Goal: Information Seeking & Learning: Check status

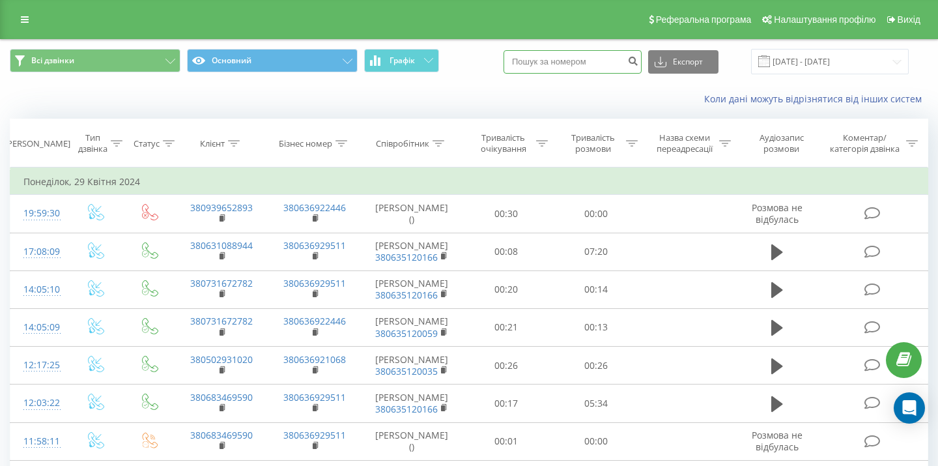
click at [609, 55] on input at bounding box center [573, 61] width 138 height 23
paste input "067)426-72-46"
click at [559, 57] on input "067)426-72-46" at bounding box center [573, 61] width 138 height 23
type input "0674267246"
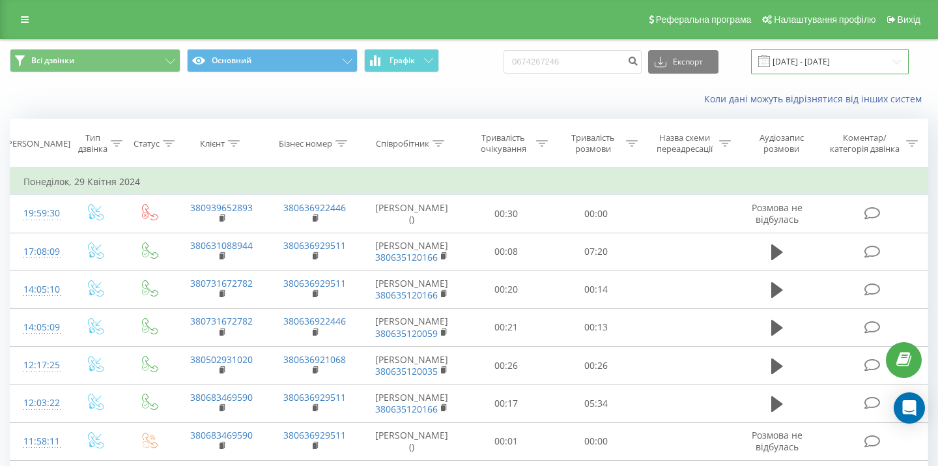
click at [808, 64] on input "29.03.2024 - 29.04.2024" at bounding box center [830, 61] width 158 height 25
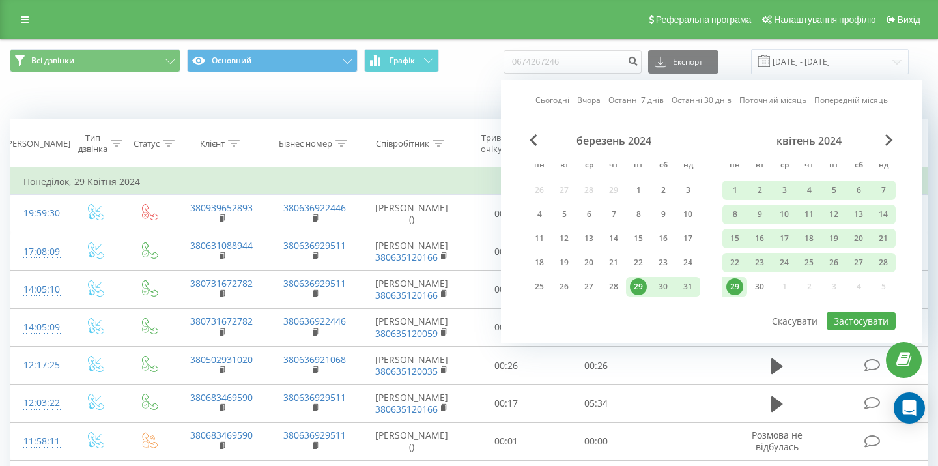
click at [698, 102] on link "Останні 30 днів" at bounding box center [702, 100] width 60 height 12
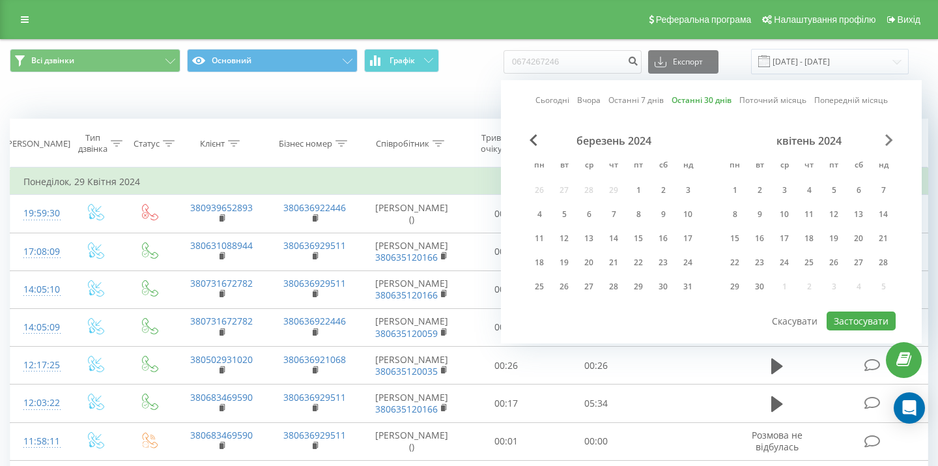
click at [887, 139] on span "Next Month" at bounding box center [889, 140] width 8 height 12
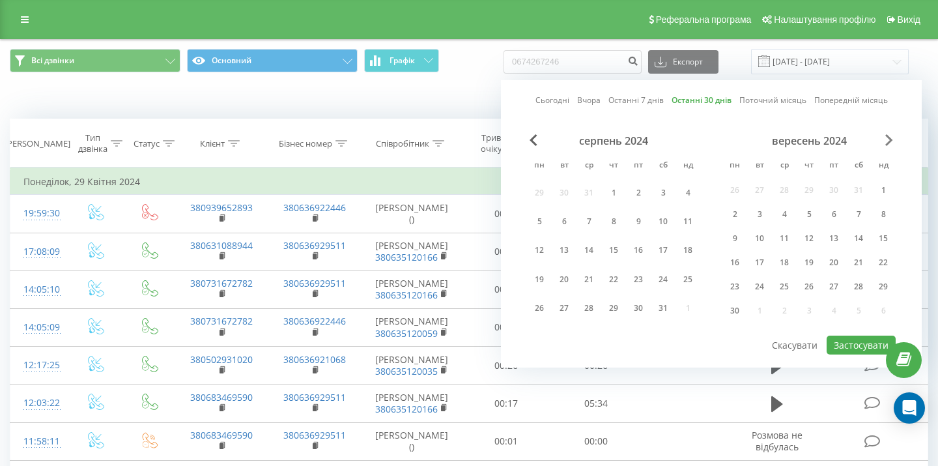
click at [887, 139] on span "Next Month" at bounding box center [889, 140] width 8 height 12
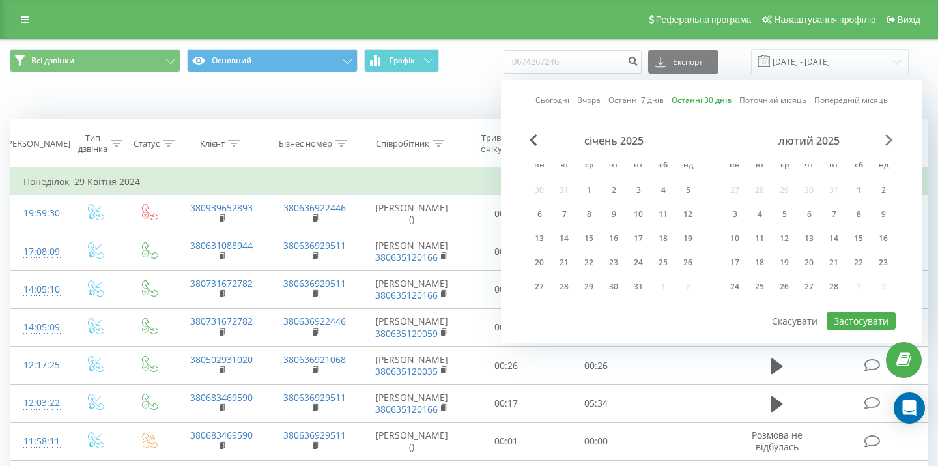
click at [887, 139] on span "Next Month" at bounding box center [889, 140] width 8 height 12
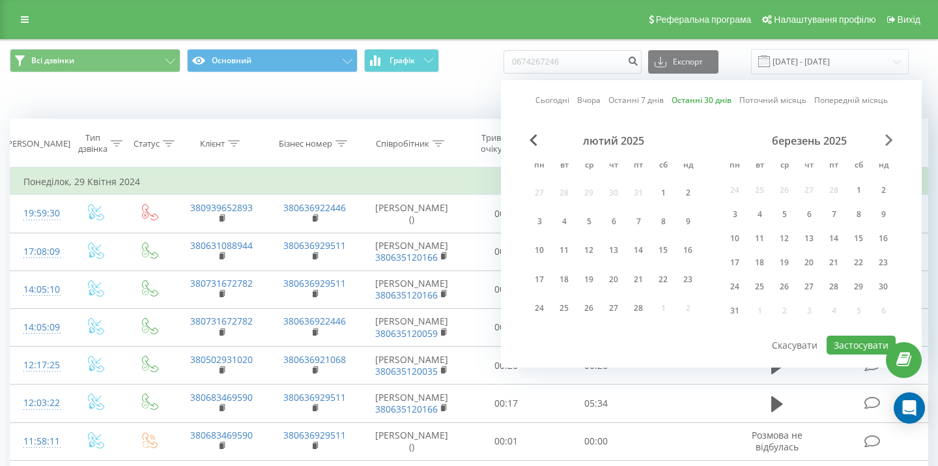
click at [887, 139] on span "Next Month" at bounding box center [889, 140] width 8 height 12
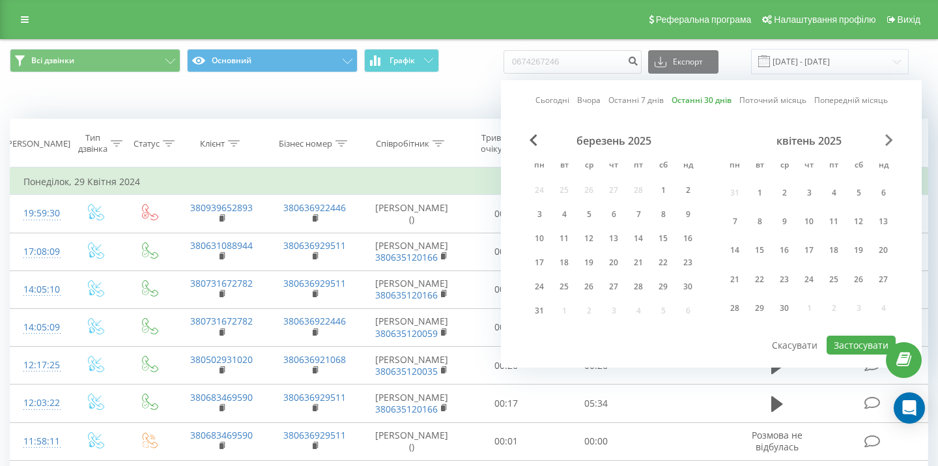
click at [887, 139] on span "Next Month" at bounding box center [889, 140] width 8 height 12
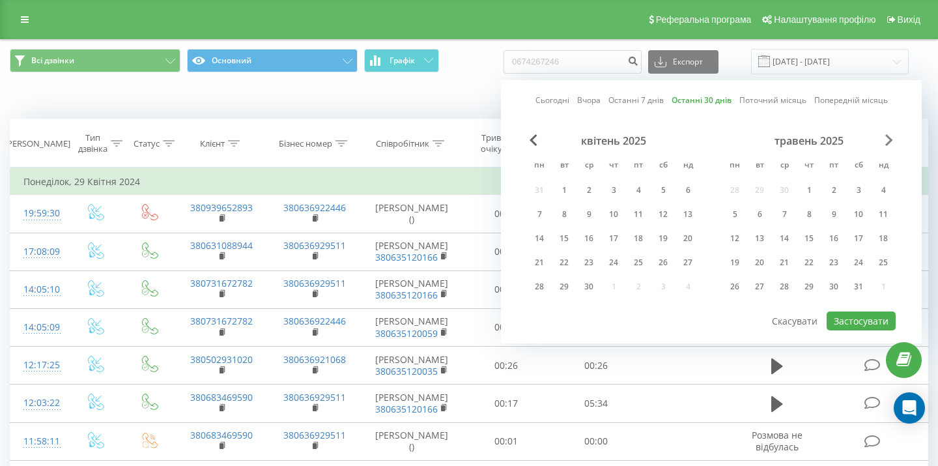
click at [887, 139] on span "Next Month" at bounding box center [889, 140] width 8 height 12
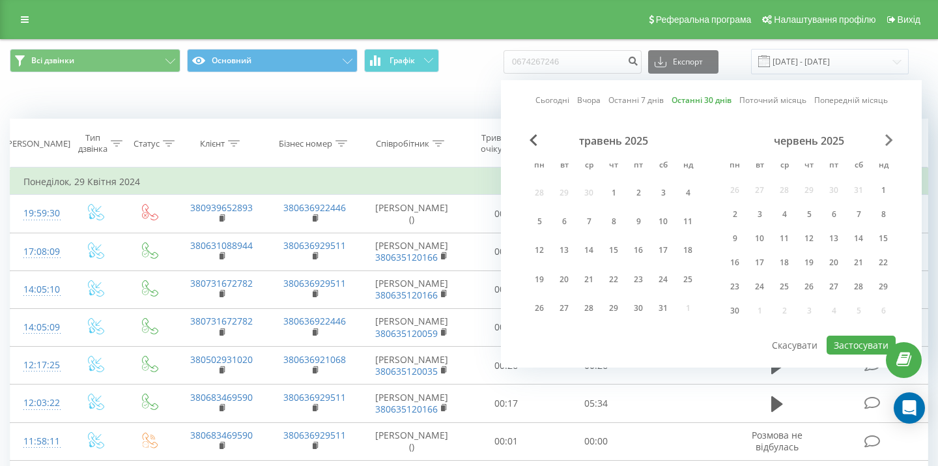
click at [887, 139] on span "Next Month" at bounding box center [889, 140] width 8 height 12
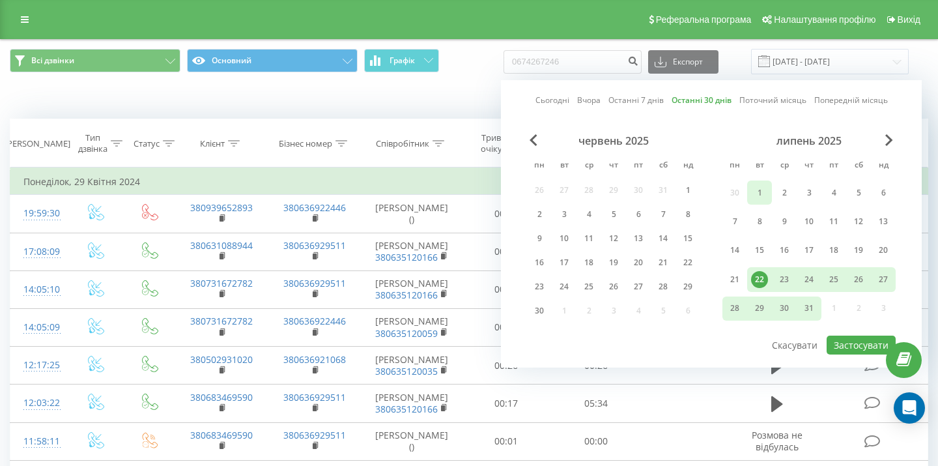
click at [762, 189] on div "1" at bounding box center [759, 192] width 17 height 17
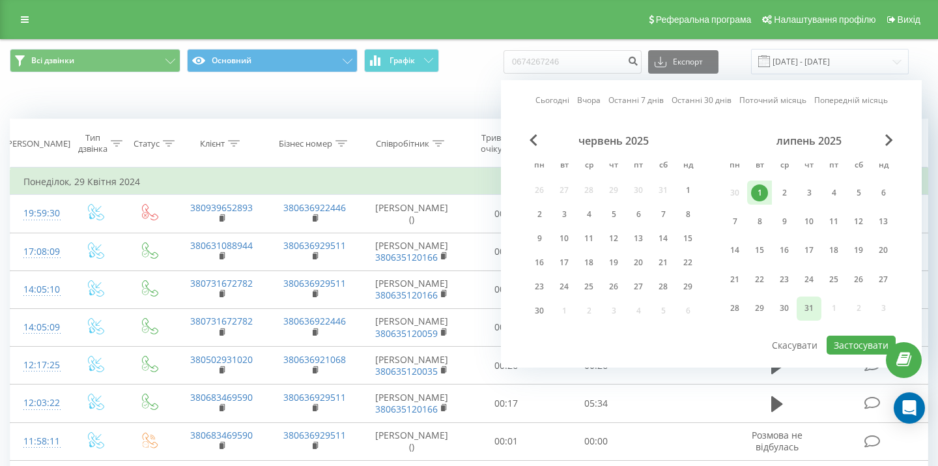
click at [806, 308] on div "31" at bounding box center [809, 308] width 17 height 17
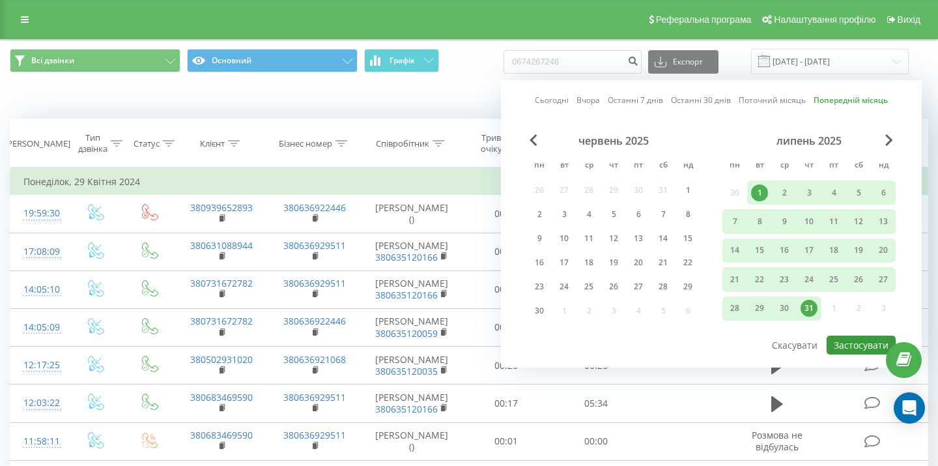
click at [839, 345] on button "Застосувати" at bounding box center [861, 344] width 69 height 19
type input "01.07.2025 - 31.07.2025"
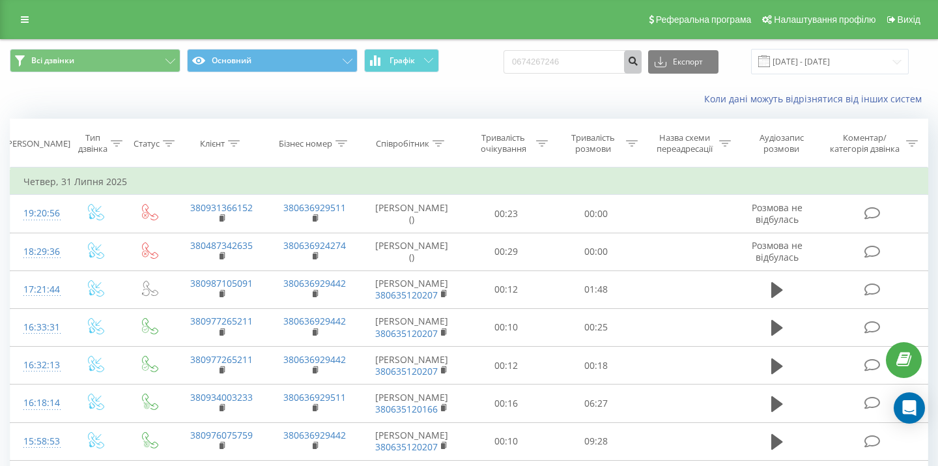
click at [638, 63] on icon "submit" at bounding box center [632, 59] width 11 height 8
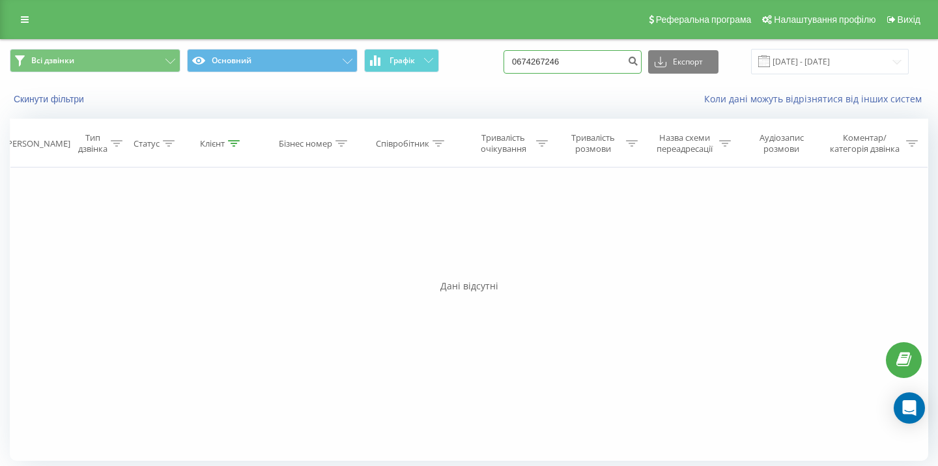
click at [581, 66] on input "0674267246" at bounding box center [573, 61] width 138 height 23
paste input "50)469-13-97"
click at [560, 59] on input "050)469-13-97" at bounding box center [573, 61] width 138 height 23
type input "0504691397"
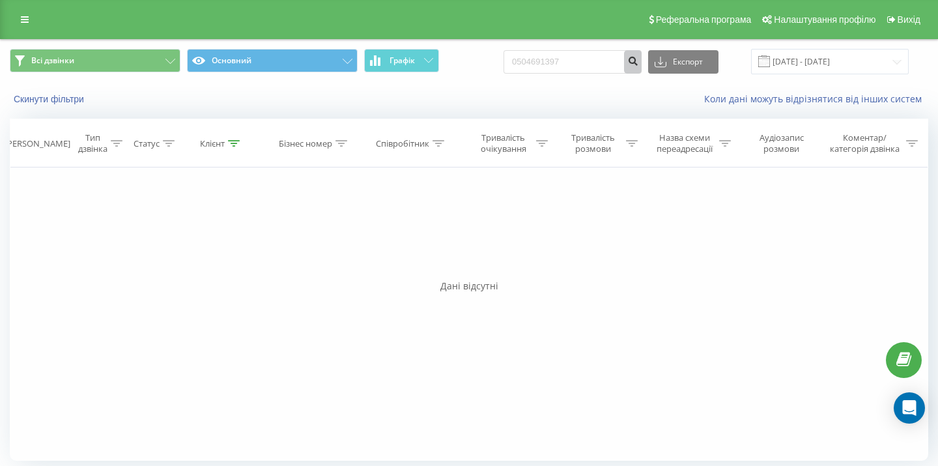
click at [642, 66] on button "submit" at bounding box center [633, 61] width 18 height 23
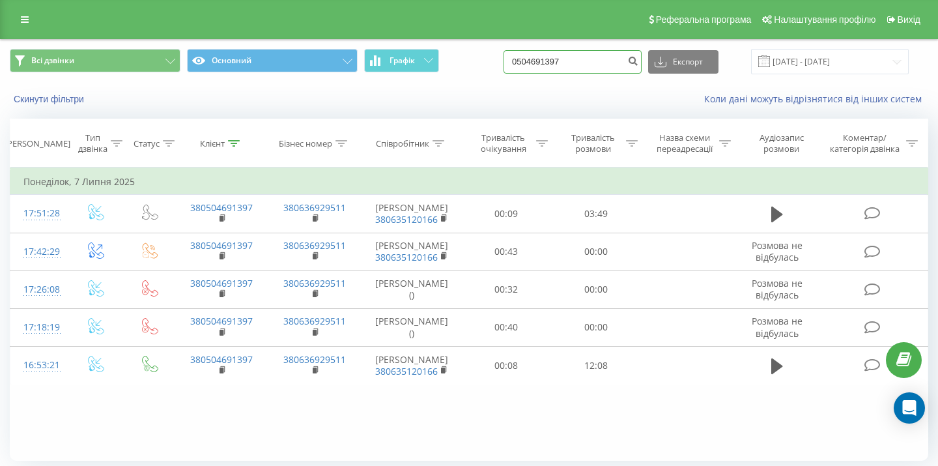
click at [581, 63] on input "0504691397" at bounding box center [573, 61] width 138 height 23
click at [638, 61] on icon "submit" at bounding box center [632, 59] width 11 height 8
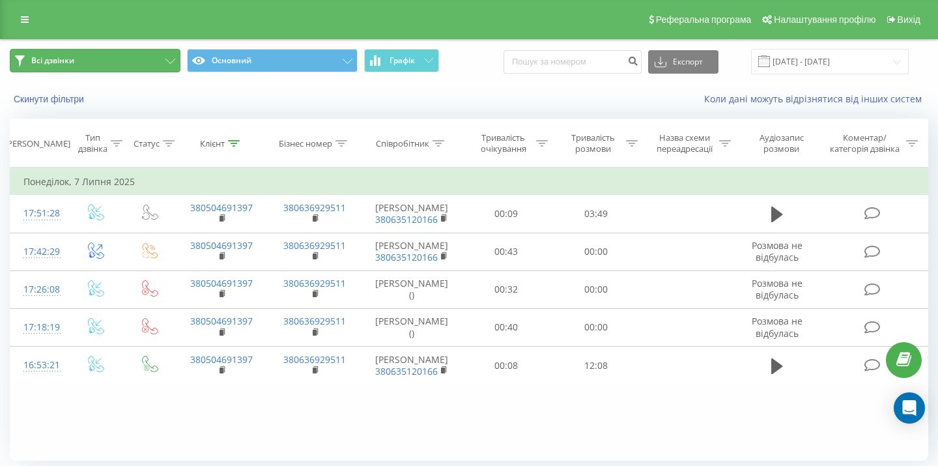
click at [74, 64] on span "Всі дзвінки" at bounding box center [52, 60] width 43 height 10
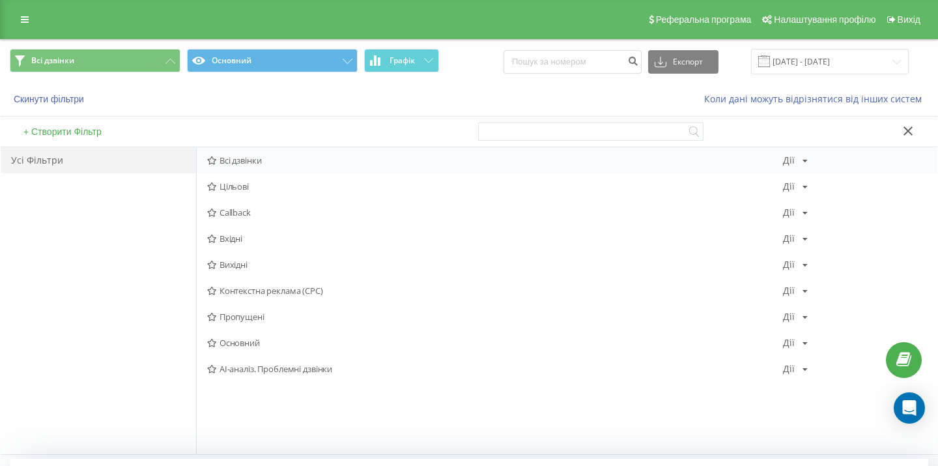
click at [274, 160] on span "Всі дзвінки" at bounding box center [495, 160] width 576 height 9
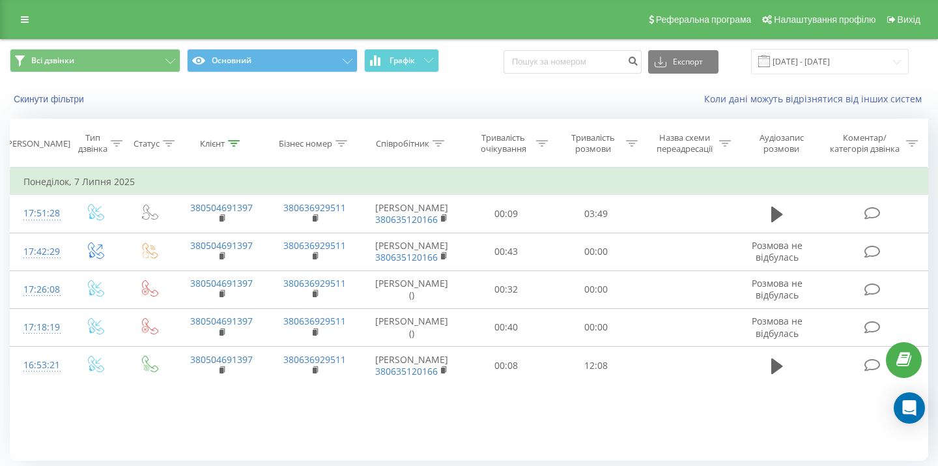
click at [649, 74] on div "Експорт .csv .xls .xlsx 20.05.2025 - 20.08.2025" at bounding box center [706, 61] width 405 height 25
click at [638, 63] on icon "submit" at bounding box center [632, 59] width 11 height 8
click at [582, 68] on input at bounding box center [573, 61] width 138 height 23
paste input "0504691397"
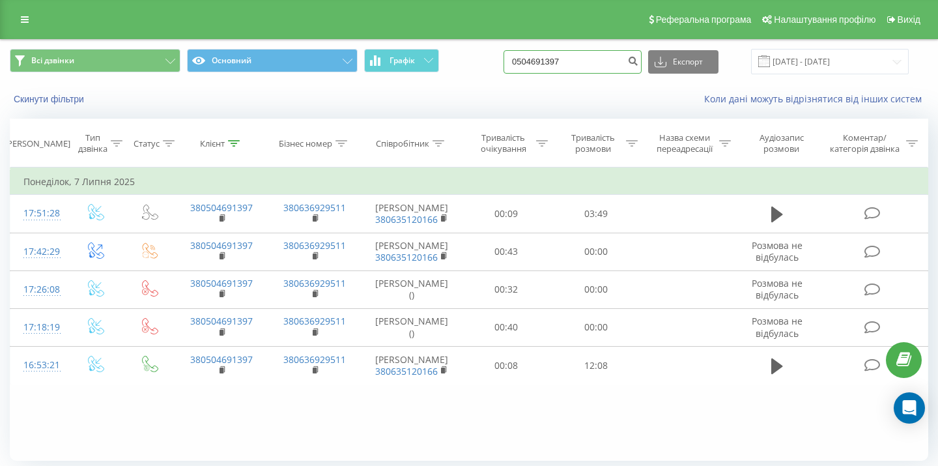
type input "0504691397"
click at [581, 64] on input "0504691397" at bounding box center [573, 61] width 138 height 23
paste input "674267246"
type input "0674267246"
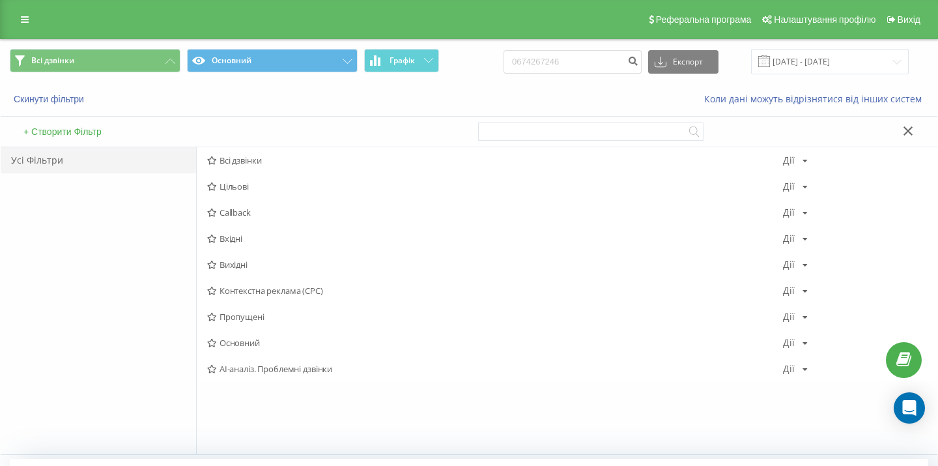
click at [910, 122] on div at bounding box center [703, 132] width 450 height 30
click at [33, 23] on link at bounding box center [24, 19] width 23 height 18
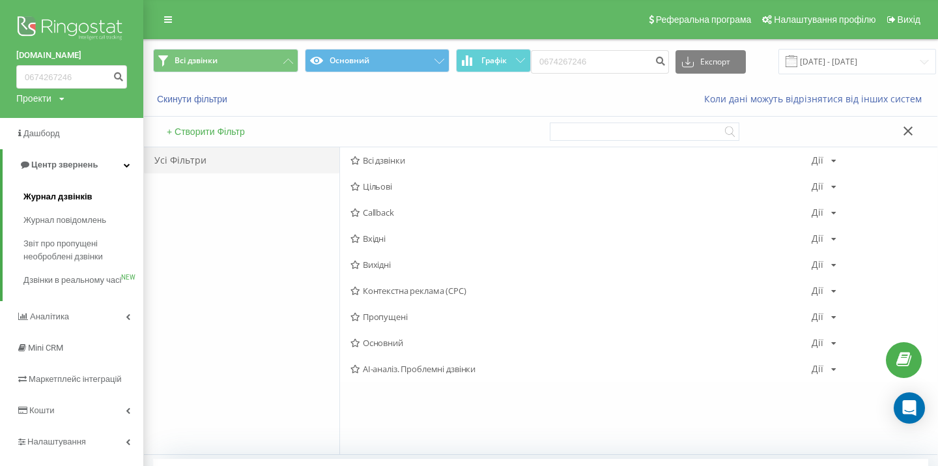
click at [64, 203] on span "Журнал дзвінків" at bounding box center [57, 196] width 69 height 13
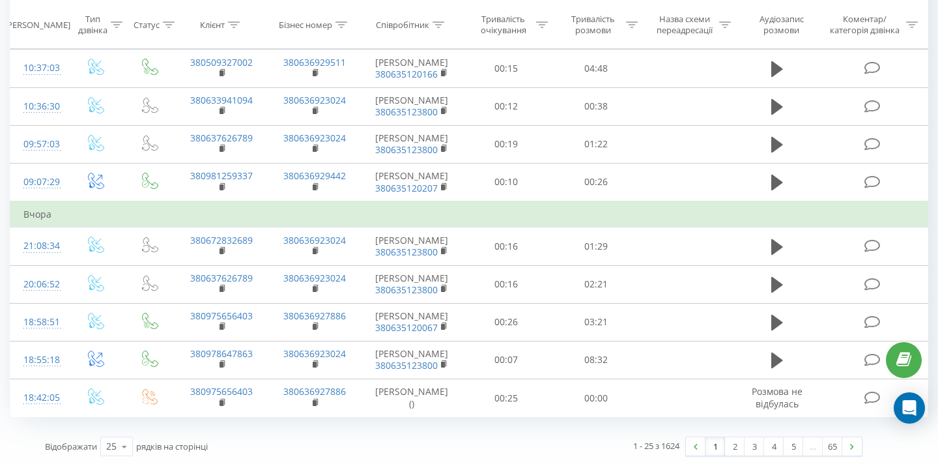
scroll to position [842, 0]
click at [735, 446] on link "2" at bounding box center [735, 446] width 20 height 18
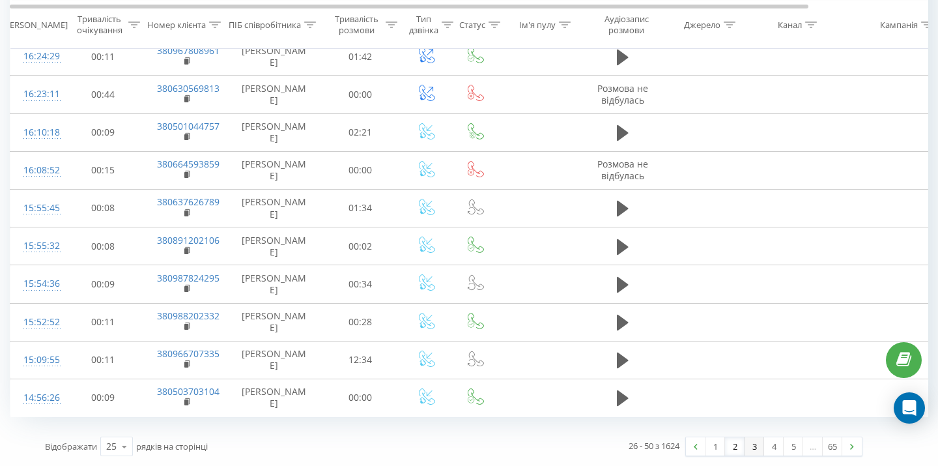
click at [754, 444] on link "3" at bounding box center [755, 446] width 20 height 18
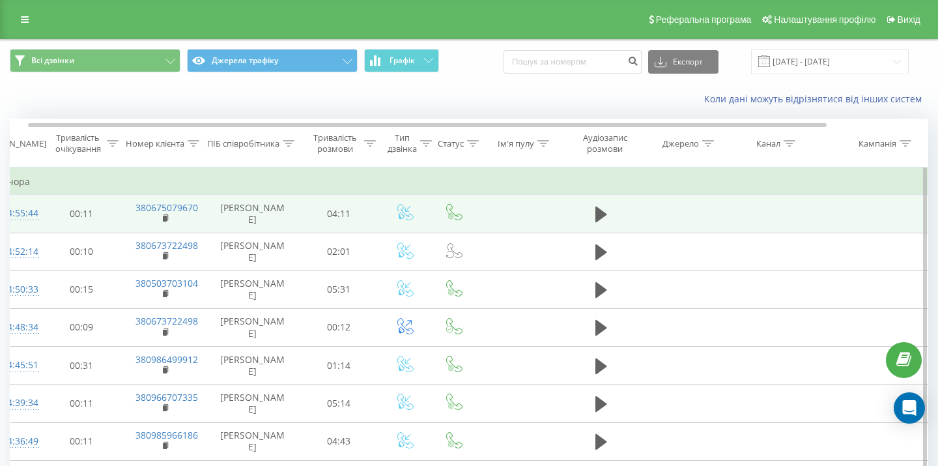
click at [254, 214] on td "[PERSON_NAME]" at bounding box center [252, 214] width 91 height 38
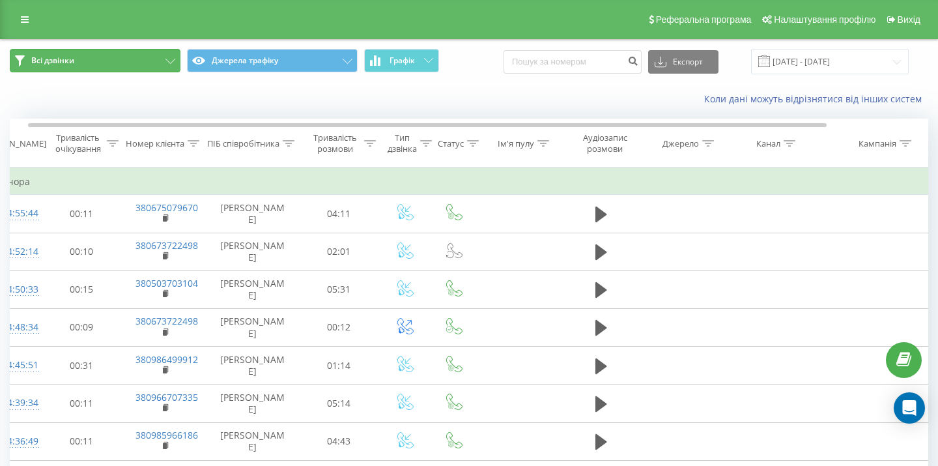
click at [133, 67] on button "Всі дзвінки" at bounding box center [95, 60] width 171 height 23
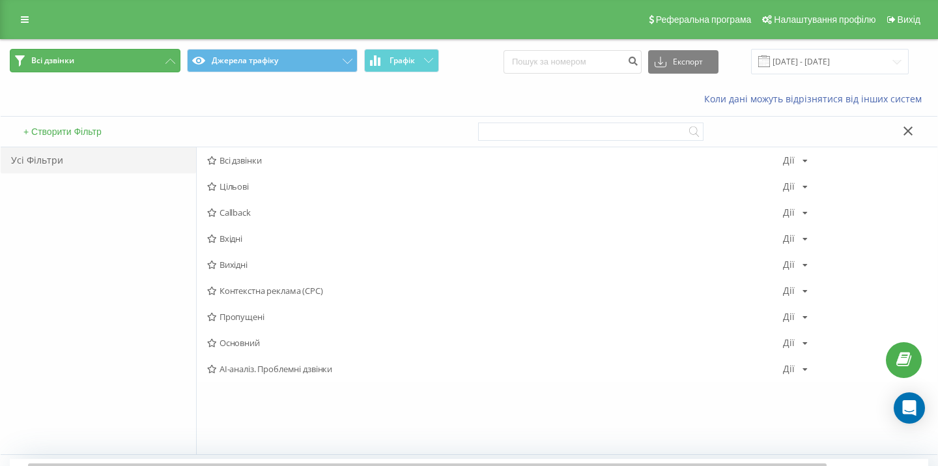
click at [133, 67] on button "Всі дзвінки" at bounding box center [95, 60] width 171 height 23
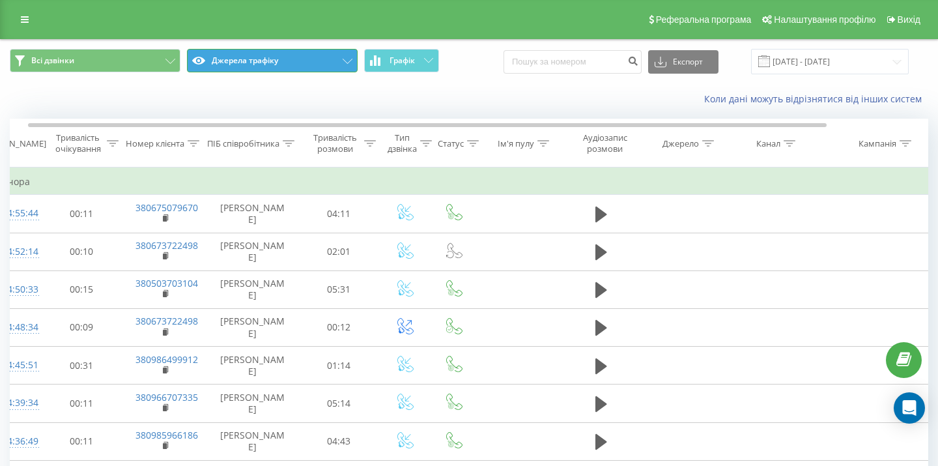
click at [308, 62] on button "Джерела трафіку" at bounding box center [272, 60] width 171 height 23
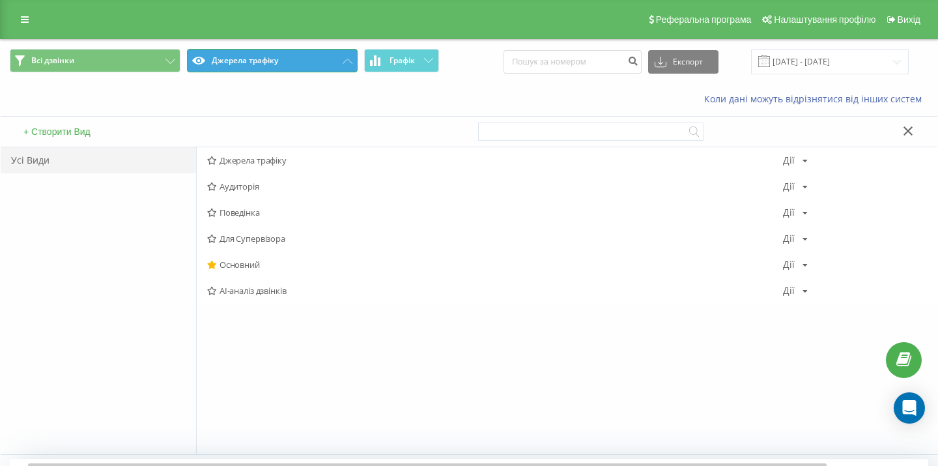
click at [308, 62] on button "Джерела трафіку" at bounding box center [272, 60] width 171 height 23
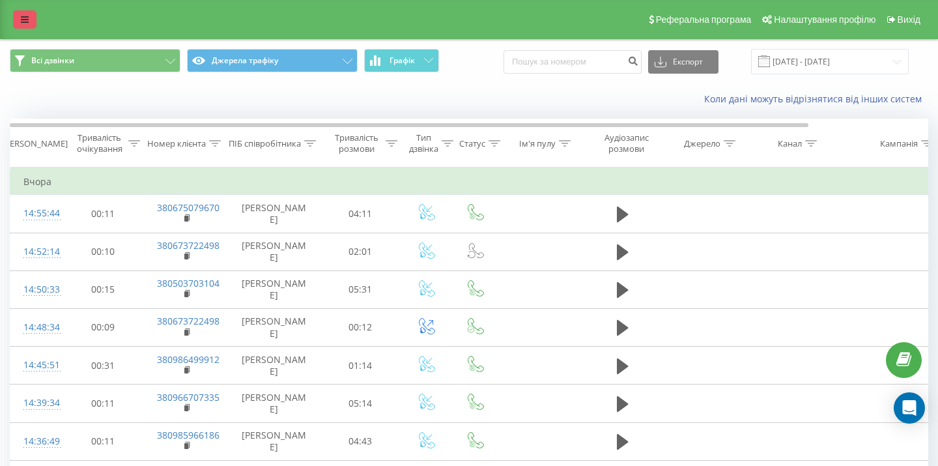
click at [22, 20] on icon at bounding box center [25, 19] width 8 height 9
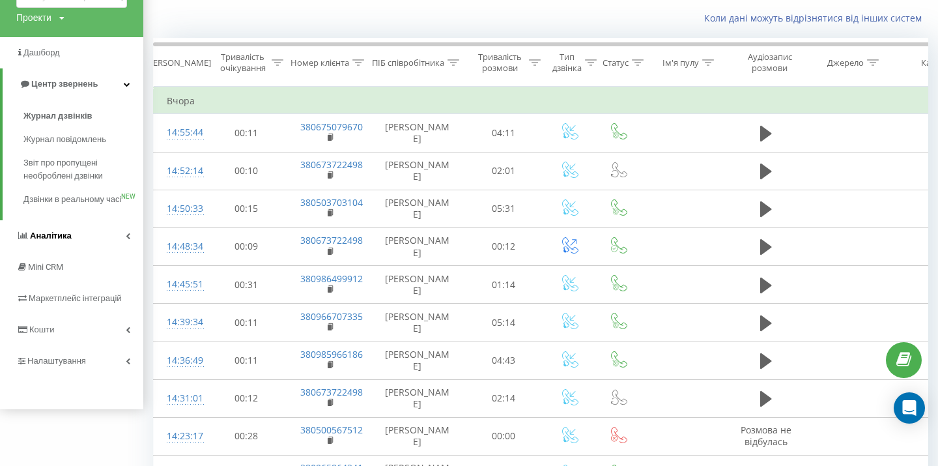
click at [134, 246] on link "Аналiтика" at bounding box center [71, 235] width 143 height 31
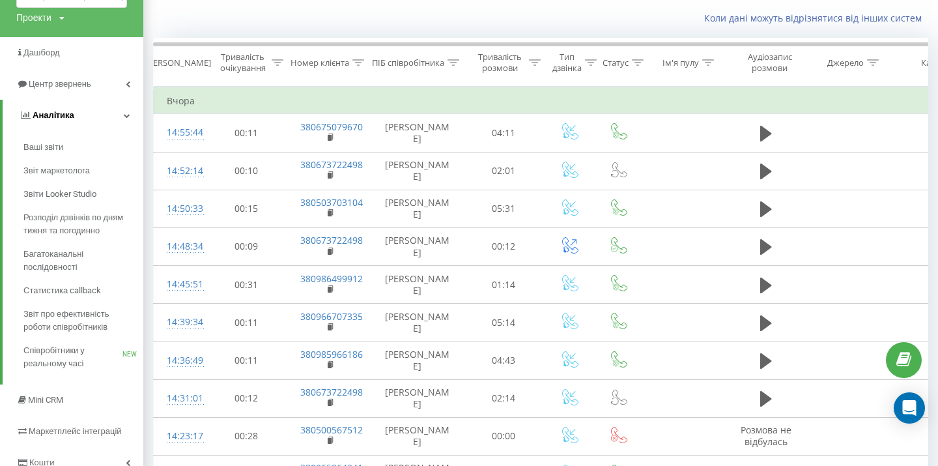
click at [125, 111] on link "Аналiтика" at bounding box center [73, 115] width 141 height 31
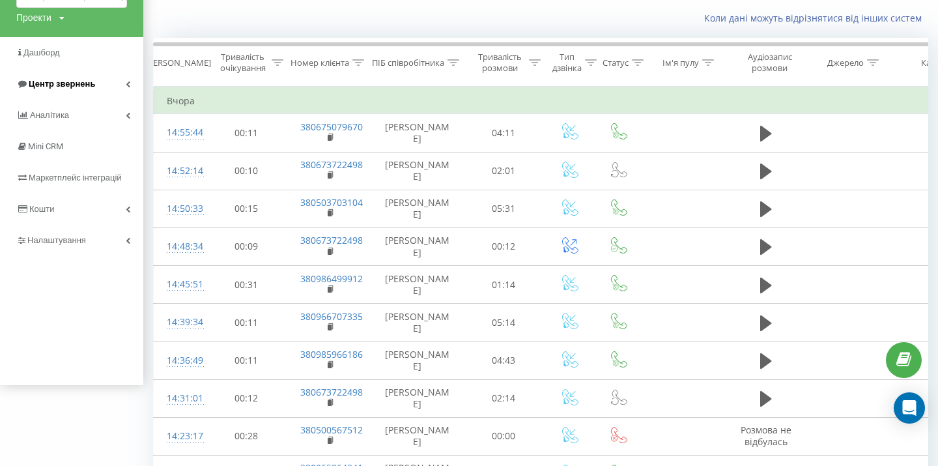
click at [128, 83] on icon at bounding box center [128, 84] width 5 height 7
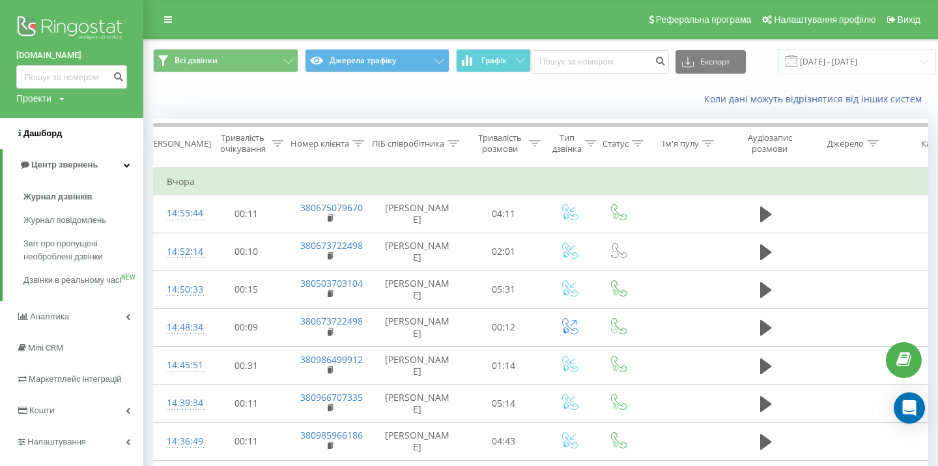
click at [44, 137] on span "Дашборд" at bounding box center [42, 133] width 38 height 10
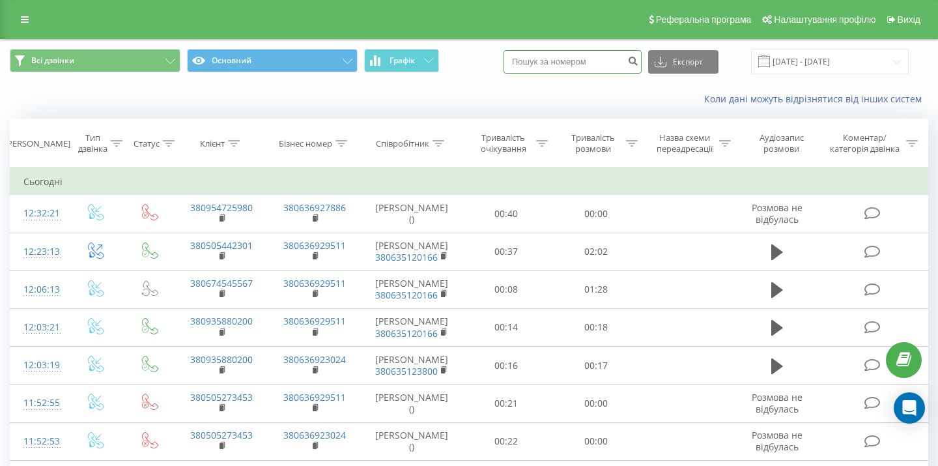
click at [579, 58] on input at bounding box center [573, 61] width 138 height 23
click at [834, 49] on input "[DATE] - [DATE]" at bounding box center [830, 61] width 158 height 25
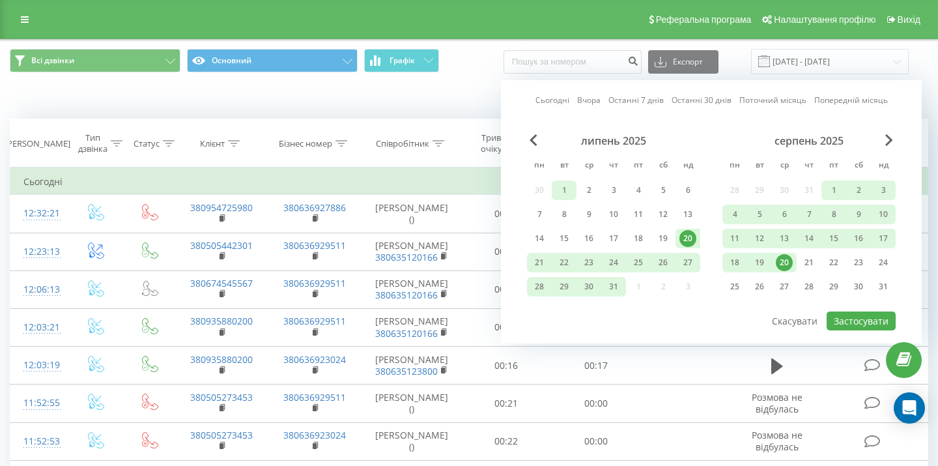
click at [560, 190] on div "1" at bounding box center [564, 190] width 17 height 17
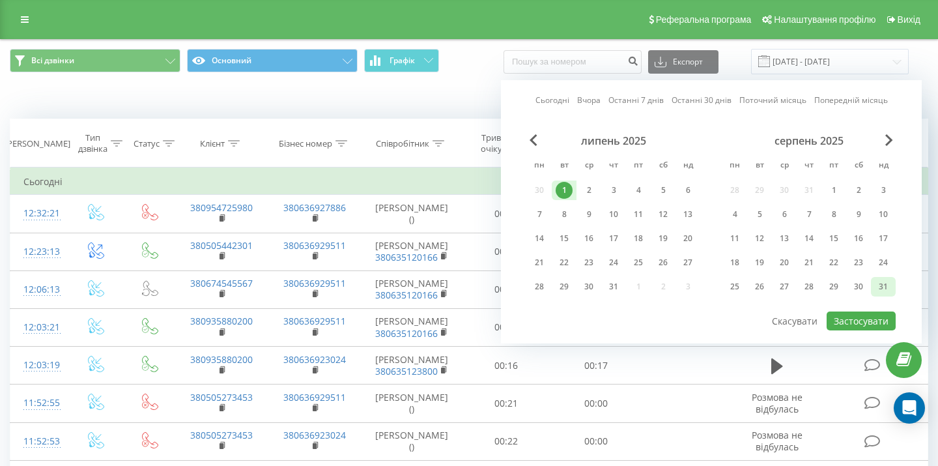
click at [878, 289] on div "31" at bounding box center [883, 286] width 17 height 17
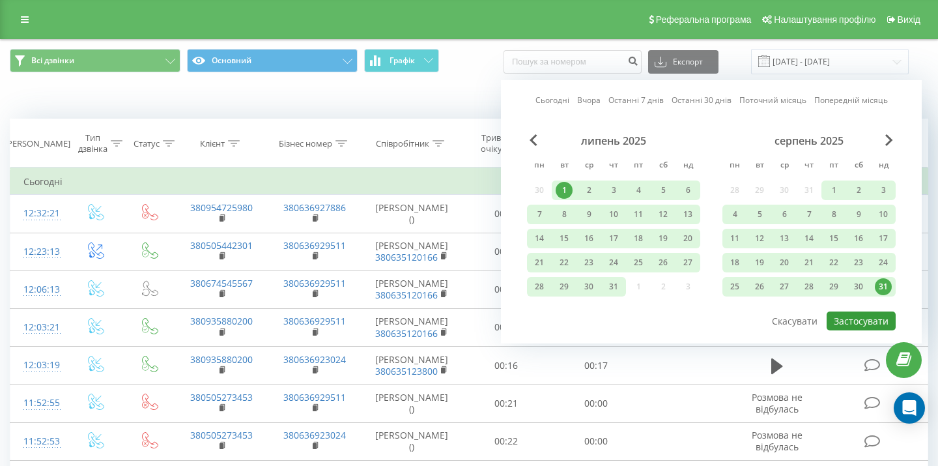
click at [857, 328] on button "Застосувати" at bounding box center [861, 320] width 69 height 19
type input "01.07.2025 - 31.08.2025"
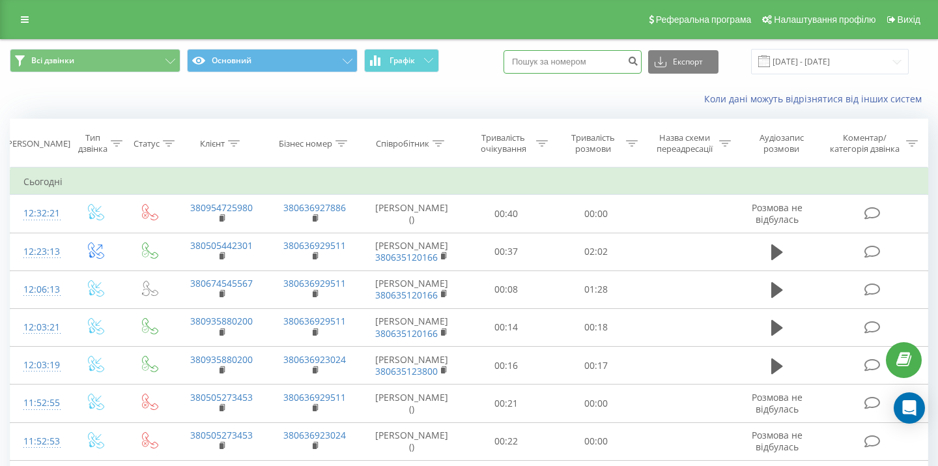
click at [601, 57] on input at bounding box center [573, 61] width 138 height 23
paste input "380635123800"
type input "380635123800"
click at [638, 58] on icon "submit" at bounding box center [632, 59] width 11 height 8
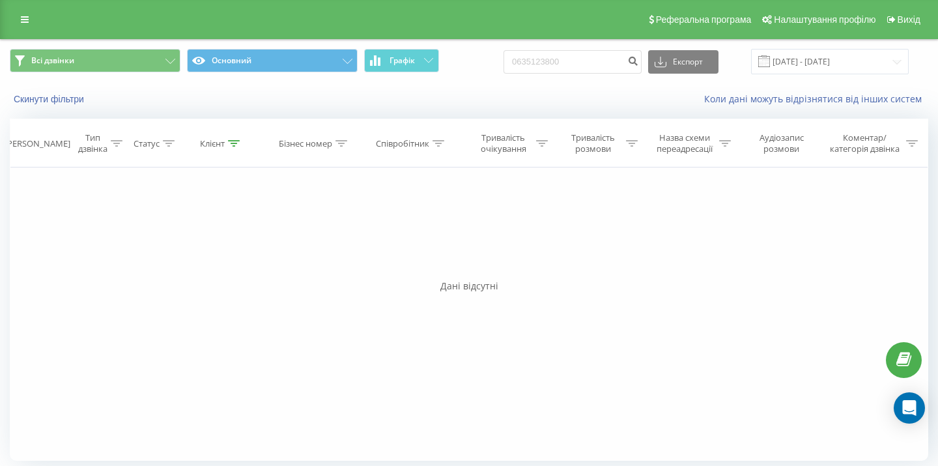
click at [577, 65] on input "0635123800" at bounding box center [573, 61] width 138 height 23
click at [642, 68] on button "submit" at bounding box center [633, 61] width 18 height 23
click at [23, 19] on icon at bounding box center [25, 19] width 8 height 9
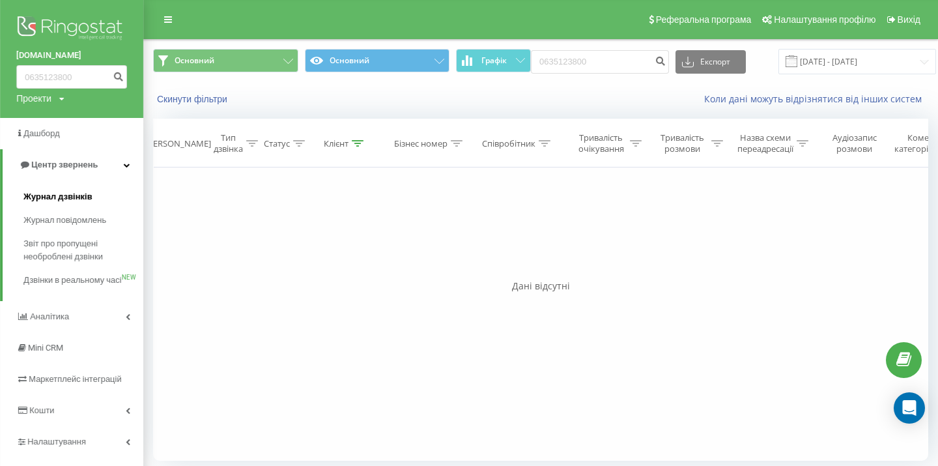
click at [64, 197] on span "Журнал дзвінків" at bounding box center [57, 196] width 69 height 13
